Goal: Use online tool/utility: Utilize a website feature to perform a specific function

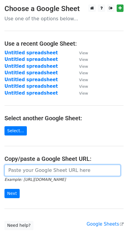
click at [90, 173] on input "url" at bounding box center [62, 170] width 116 height 11
paste input "[URL][DOMAIN_NAME]"
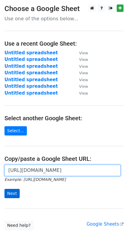
type input "[URL][DOMAIN_NAME]"
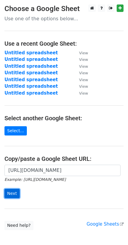
scroll to position [0, 0]
click at [10, 195] on input "Next" at bounding box center [11, 193] width 15 height 9
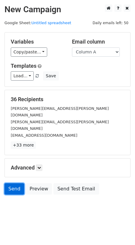
click at [16, 183] on link "Send" at bounding box center [14, 188] width 20 height 11
